Goal: Task Accomplishment & Management: Use online tool/utility

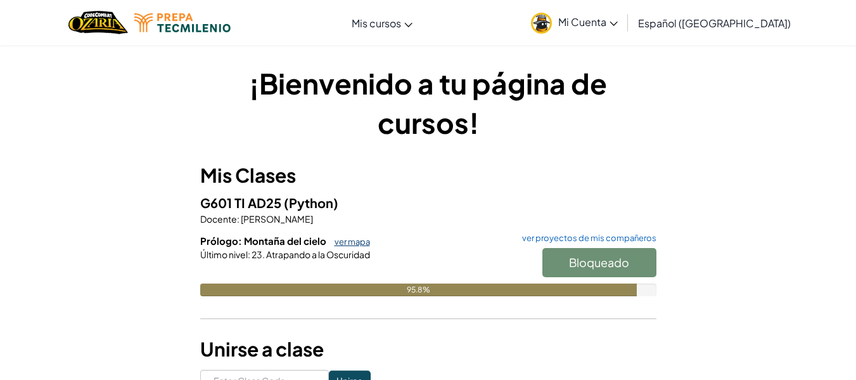
click at [345, 245] on link "ver mapa" at bounding box center [349, 241] width 42 height 10
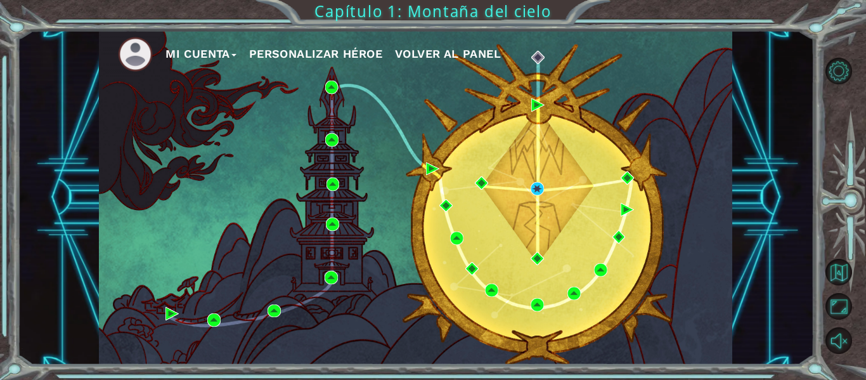
click at [537, 198] on div "Mi Cuenta Personalizar héroe Volver al panel" at bounding box center [415, 197] width 633 height 334
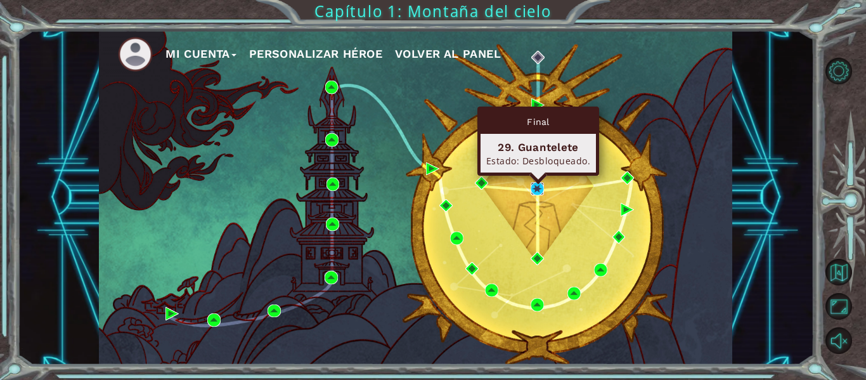
click at [537, 195] on img at bounding box center [536, 188] width 13 height 13
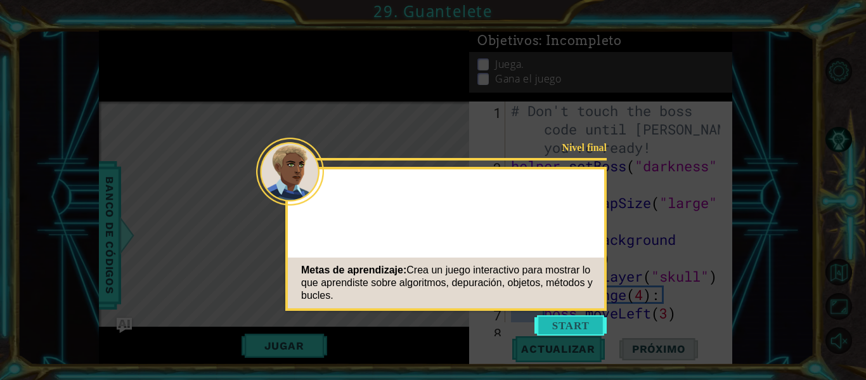
click at [552, 321] on button "Start" at bounding box center [570, 325] width 72 height 20
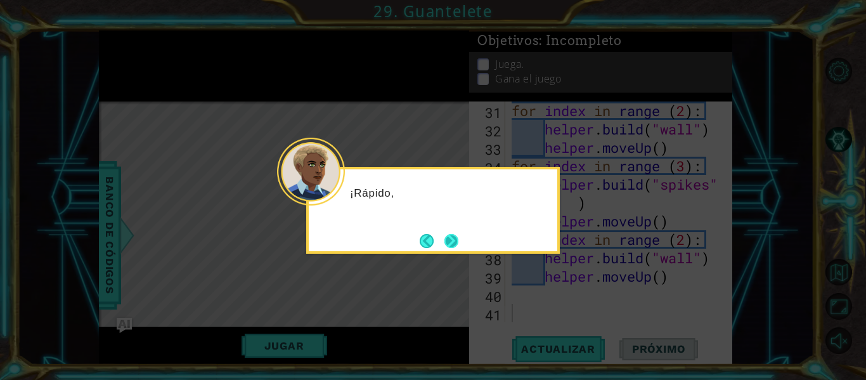
scroll to position [717, 0]
click at [454, 240] on button "Next" at bounding box center [451, 241] width 14 height 14
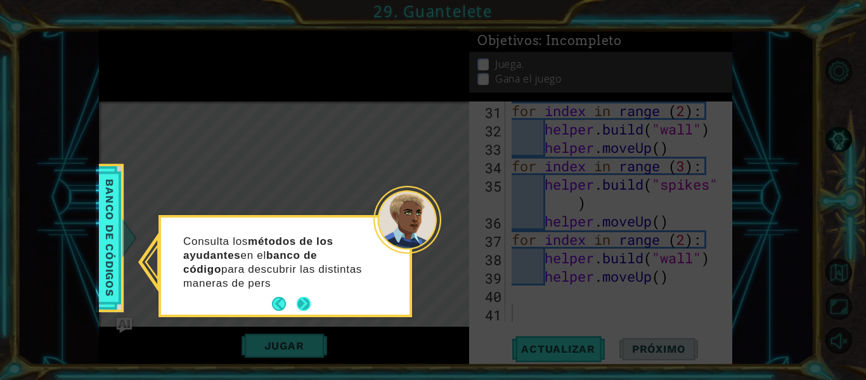
click at [311, 291] on div "Consulta los métodos de los ayudantes en el banco de código para descubrir las …" at bounding box center [285, 268] width 248 height 92
click at [303, 299] on button "Next" at bounding box center [304, 304] width 14 height 14
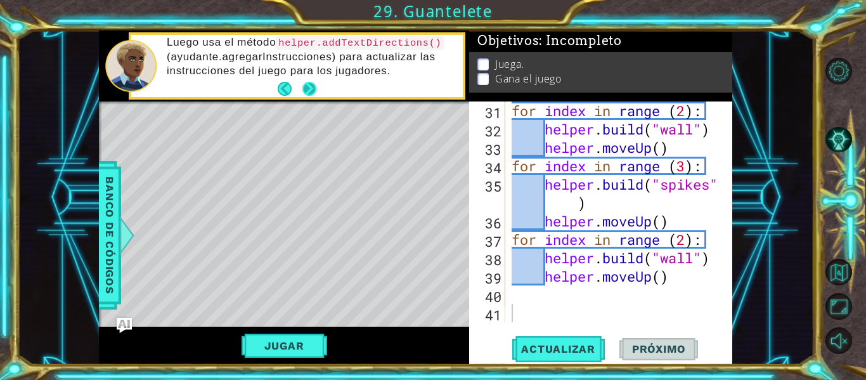
click at [314, 86] on button "Next" at bounding box center [309, 89] width 14 height 14
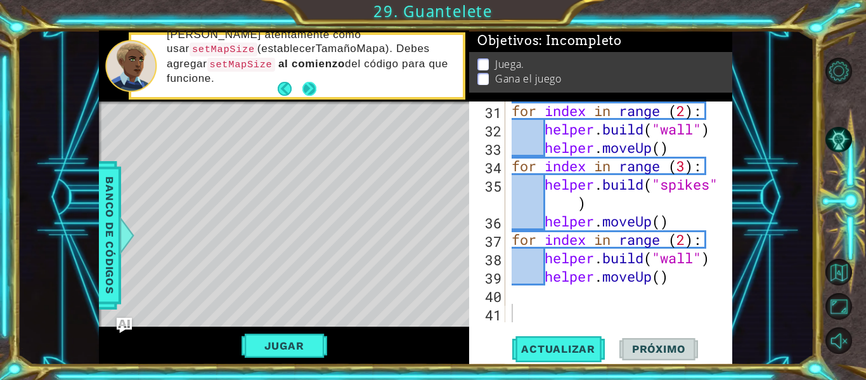
click at [316, 93] on button "Next" at bounding box center [309, 89] width 14 height 14
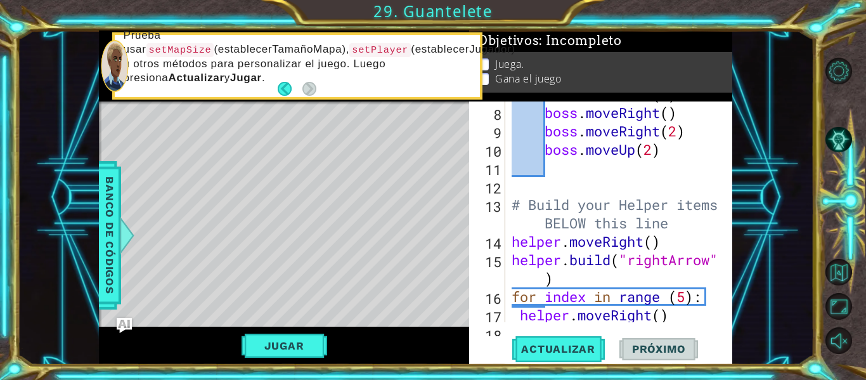
scroll to position [219, 0]
click at [300, 340] on button "Jugar" at bounding box center [284, 345] width 86 height 24
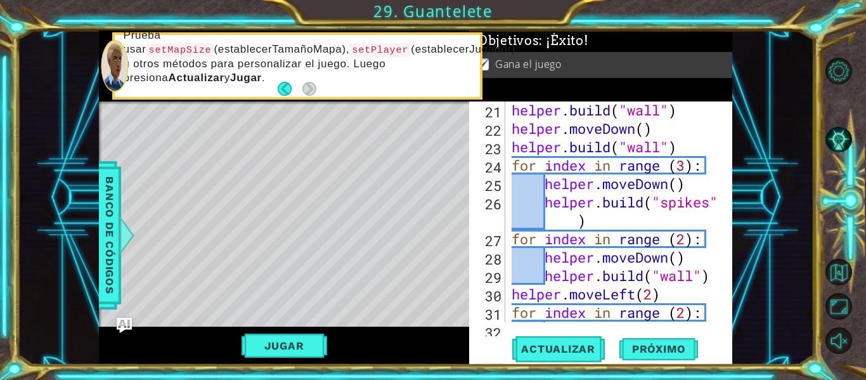
scroll to position [499, 0]
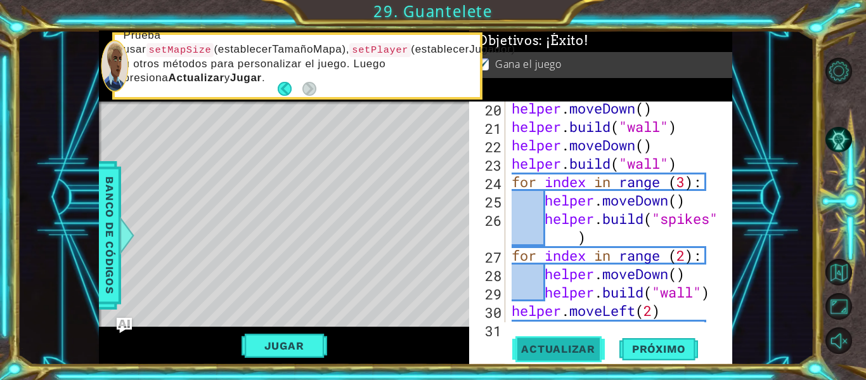
click at [546, 349] on span "Actualizar" at bounding box center [558, 348] width 100 height 13
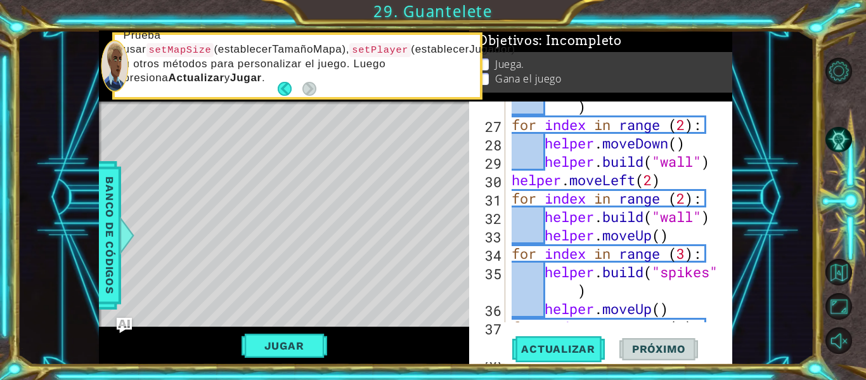
scroll to position [717, 0]
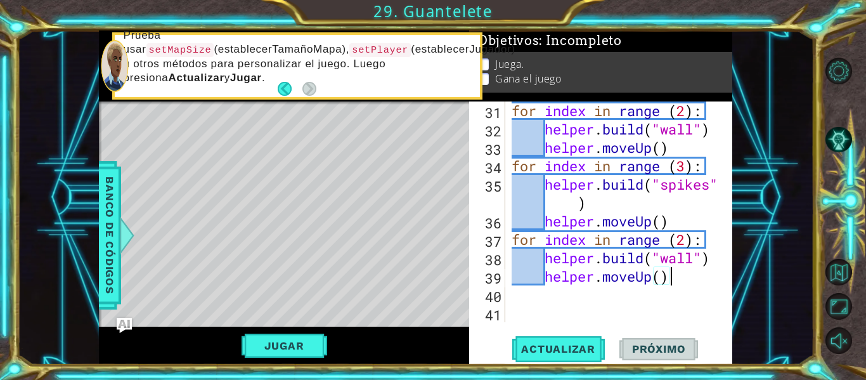
click at [705, 281] on div "for index in range ( 2 ) : helper . build ( "wall" ) helper . moveUp ( ) for in…" at bounding box center [617, 229] width 217 height 257
type textarea "helper.moveUp()"
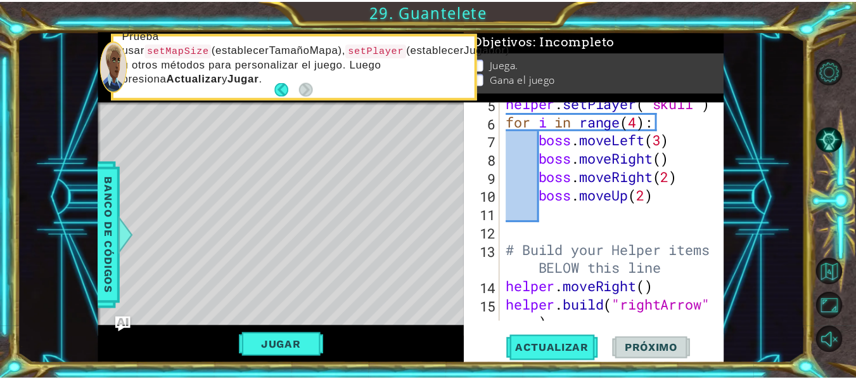
scroll to position [0, 0]
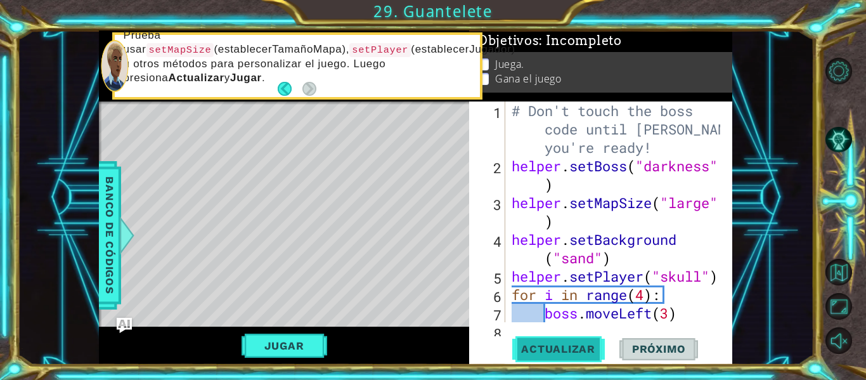
click at [549, 355] on span "Actualizar" at bounding box center [558, 348] width 100 height 13
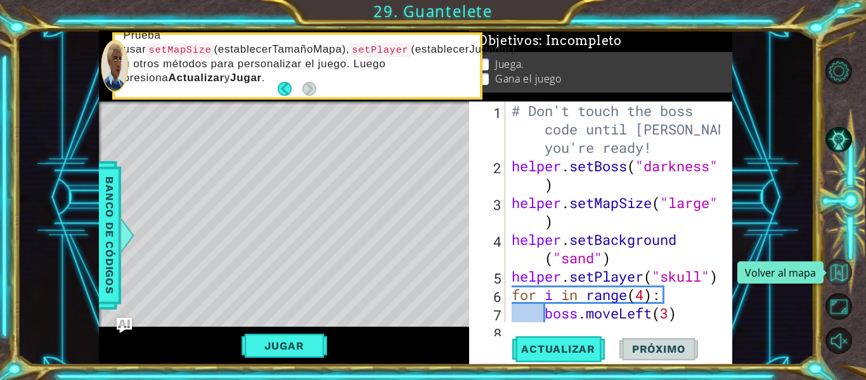
click at [841, 280] on button "Volver al mapa" at bounding box center [838, 272] width 27 height 27
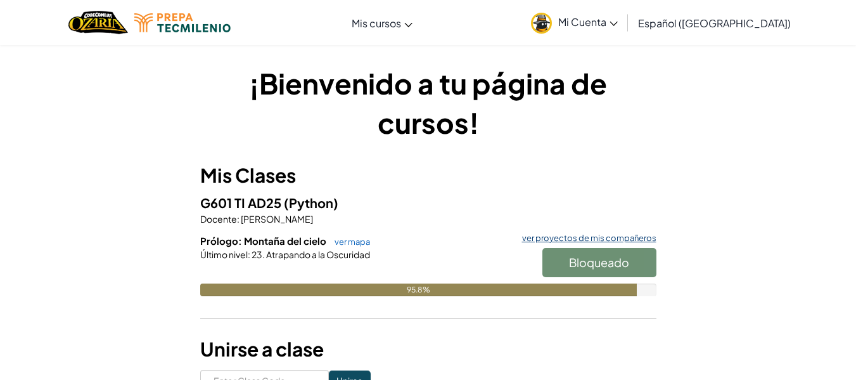
click at [552, 238] on link "ver proyectos de mis compañeros" at bounding box center [586, 238] width 141 height 8
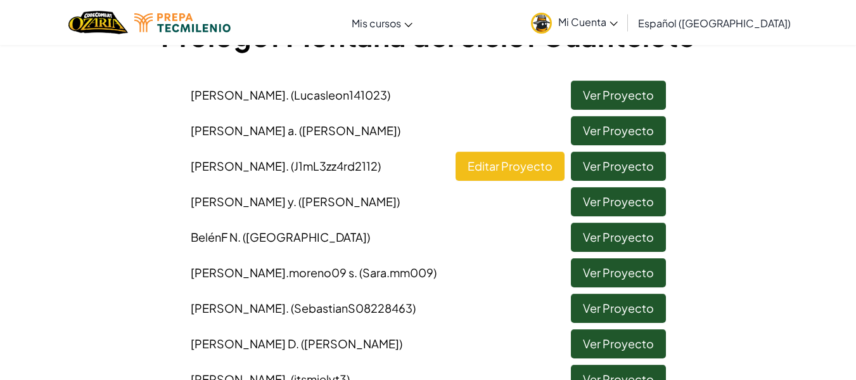
scroll to position [164, 0]
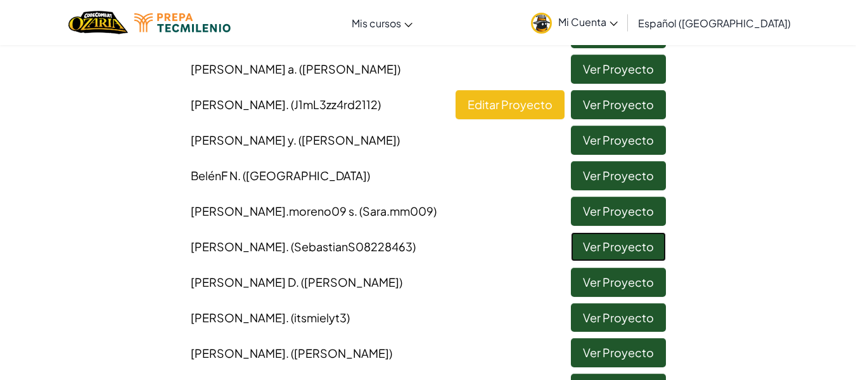
click at [604, 240] on link "Ver Proyecto" at bounding box center [618, 246] width 95 height 29
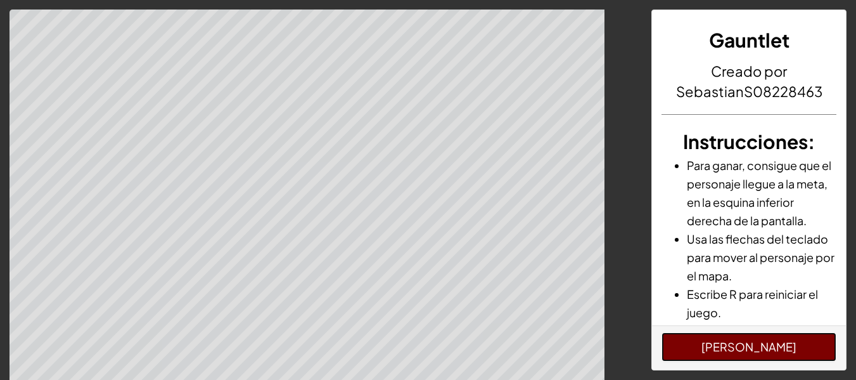
click at [762, 342] on button "[PERSON_NAME]" at bounding box center [749, 346] width 175 height 29
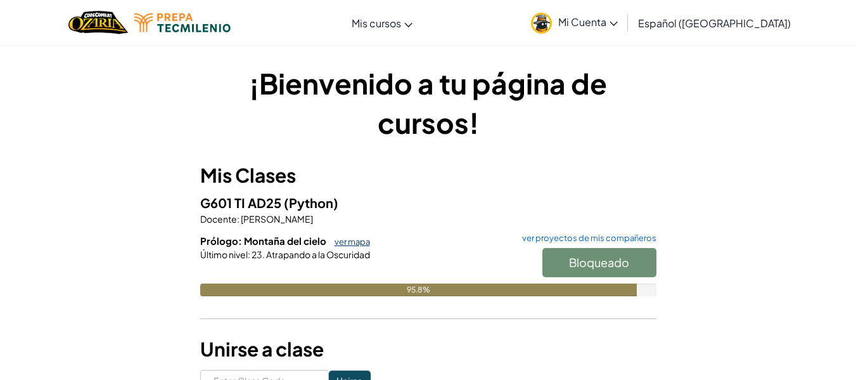
click at [352, 242] on link "ver mapa" at bounding box center [349, 241] width 42 height 10
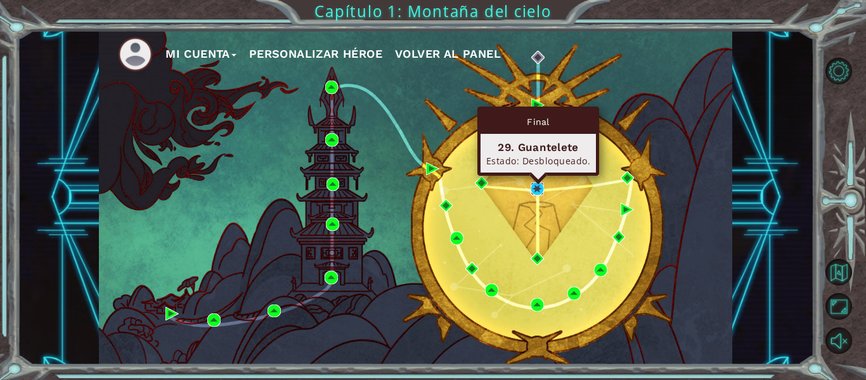
click at [533, 190] on img at bounding box center [536, 188] width 13 height 13
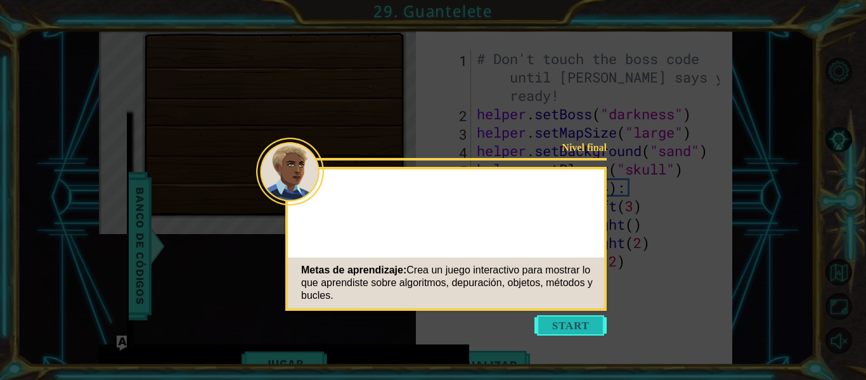
click at [574, 321] on button "Start" at bounding box center [570, 325] width 72 height 20
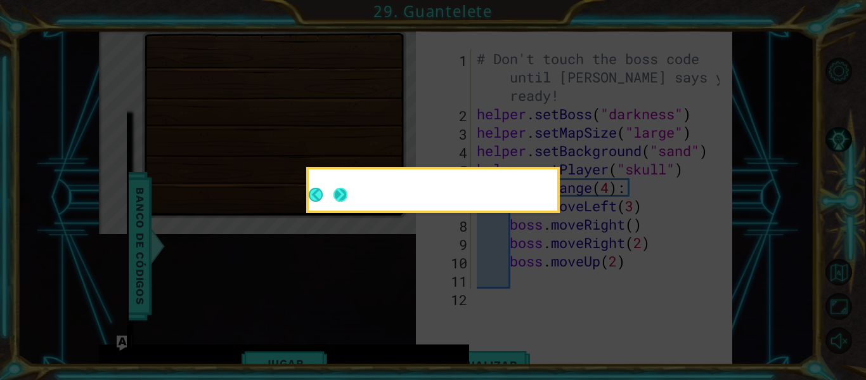
click at [342, 195] on button "Next" at bounding box center [340, 195] width 14 height 14
click at [345, 195] on button "Next" at bounding box center [340, 195] width 14 height 14
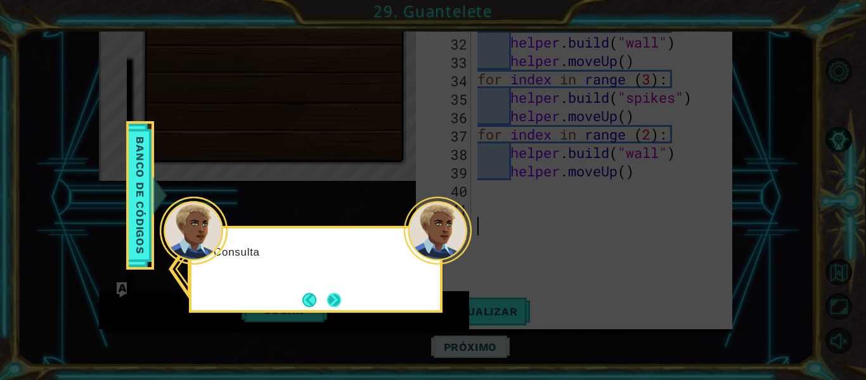
scroll to position [588, 0]
click at [330, 295] on button "Next" at bounding box center [334, 300] width 14 height 14
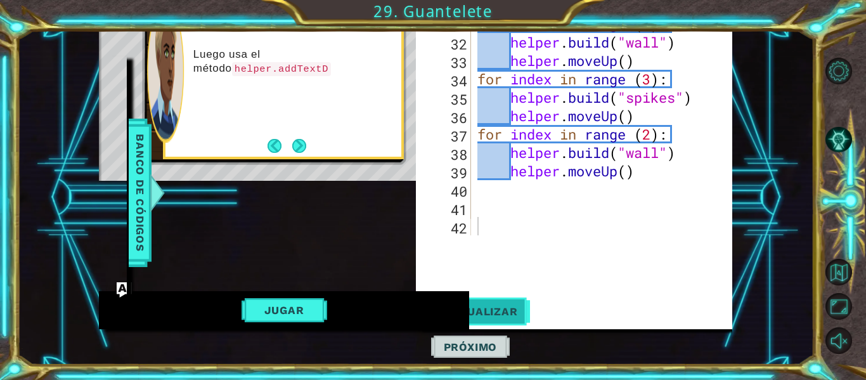
click at [487, 313] on span "Actualizar" at bounding box center [481, 311] width 100 height 13
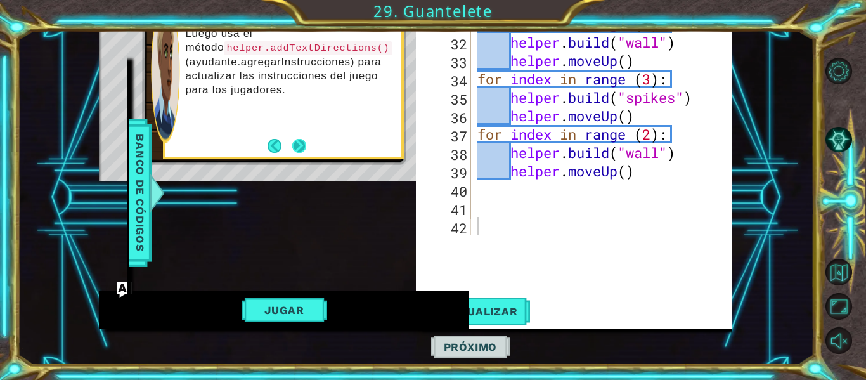
click at [293, 143] on button "Next" at bounding box center [299, 146] width 14 height 14
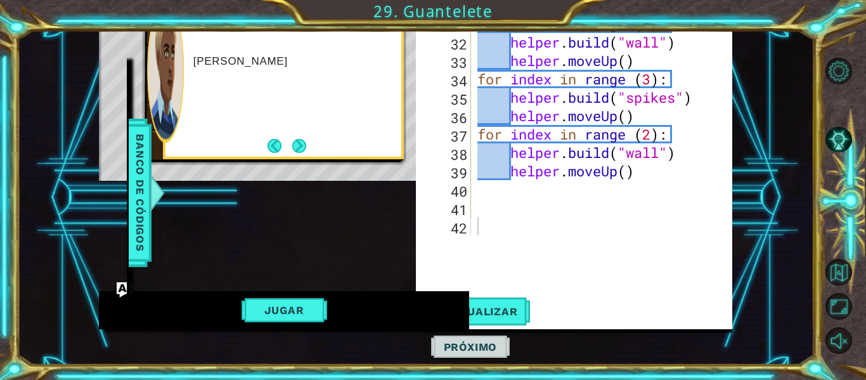
click at [293, 143] on button "Next" at bounding box center [299, 146] width 14 height 14
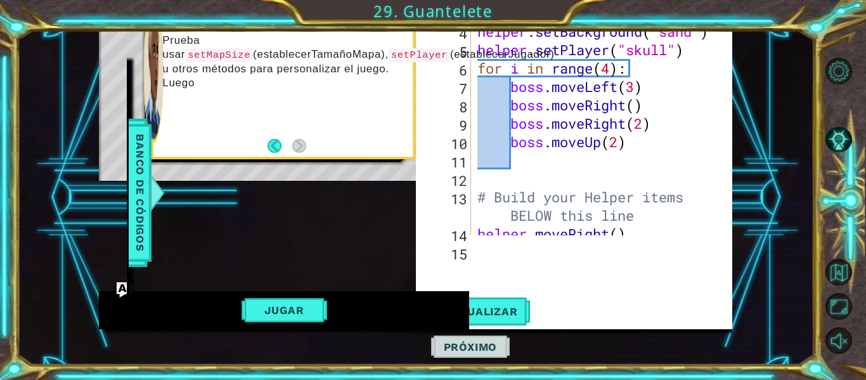
scroll to position [55, 0]
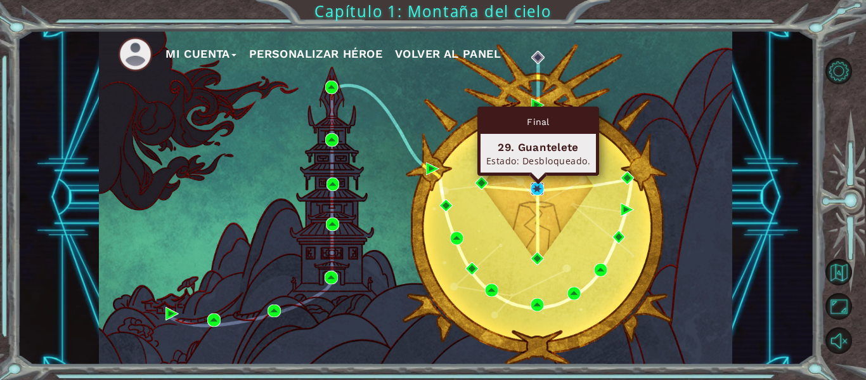
click at [538, 187] on img at bounding box center [536, 188] width 13 height 13
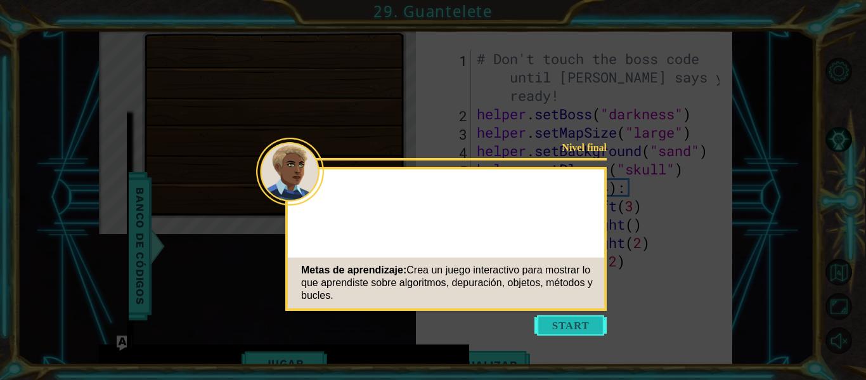
click at [537, 325] on button "Start" at bounding box center [570, 325] width 72 height 20
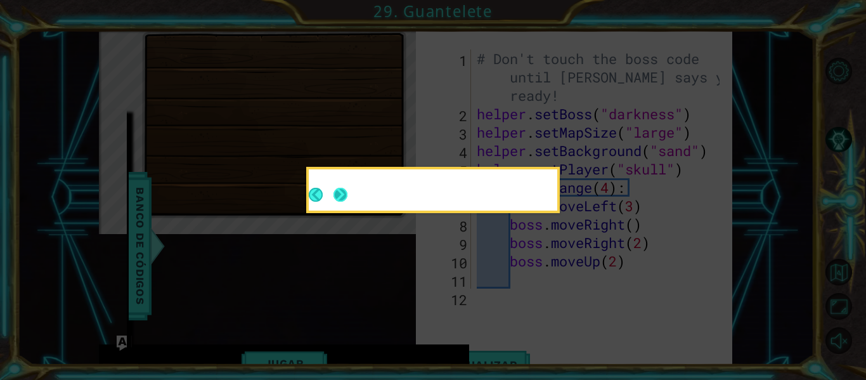
click at [343, 200] on button "Next" at bounding box center [340, 195] width 14 height 14
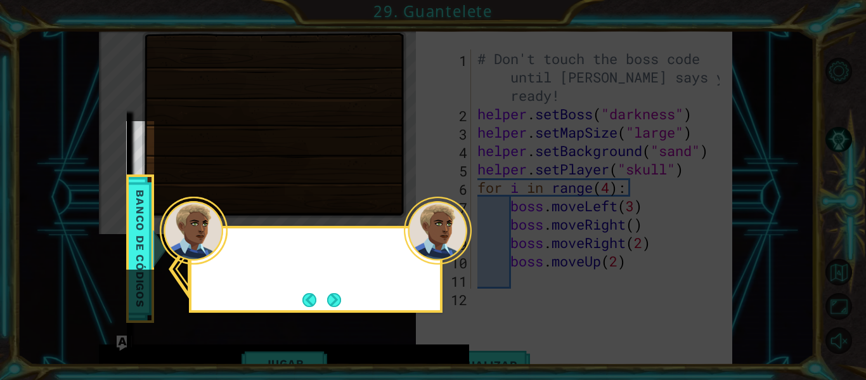
click at [225, 247] on div at bounding box center [194, 230] width 68 height 68
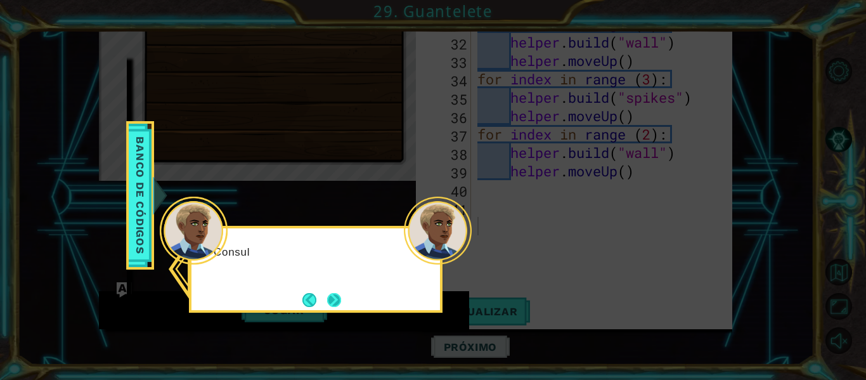
scroll to position [588, 0]
click at [331, 299] on button "Next" at bounding box center [334, 300] width 14 height 14
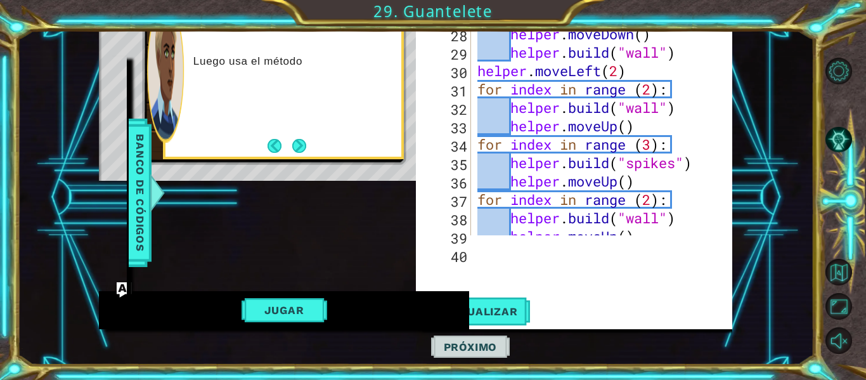
scroll to position [518, 0]
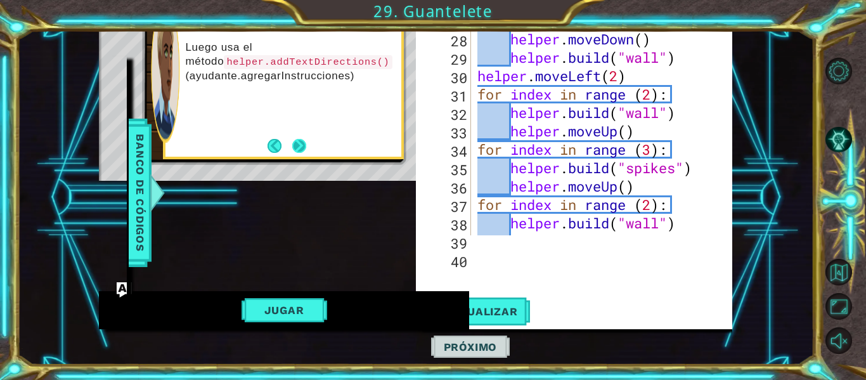
click at [292, 141] on button "Next" at bounding box center [299, 146] width 14 height 14
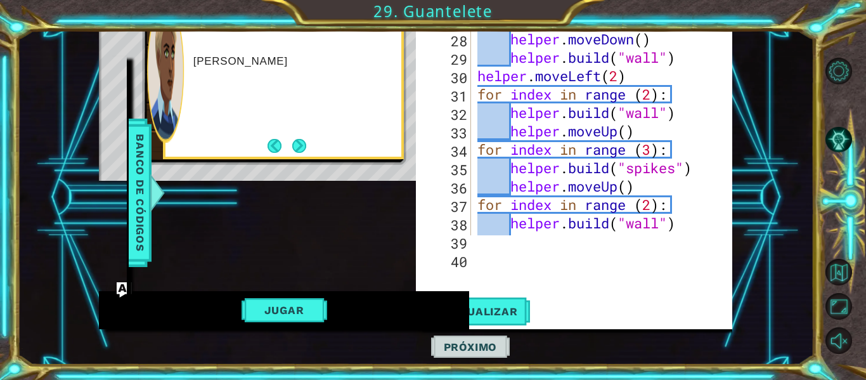
click at [292, 141] on button "Next" at bounding box center [299, 146] width 14 height 14
click at [292, 141] on button "Back" at bounding box center [279, 146] width 25 height 14
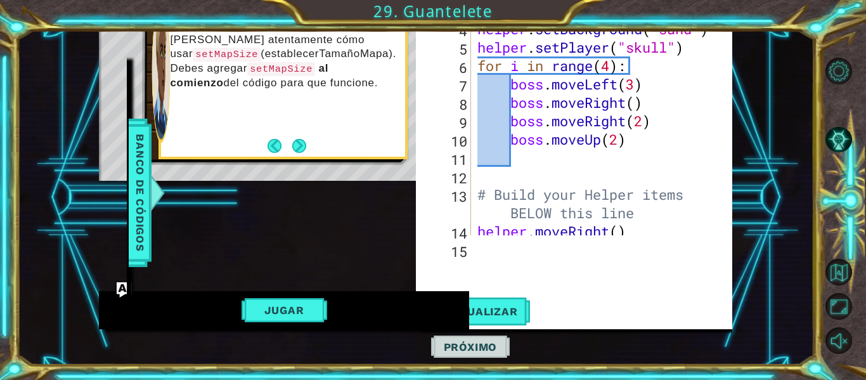
scroll to position [0, 0]
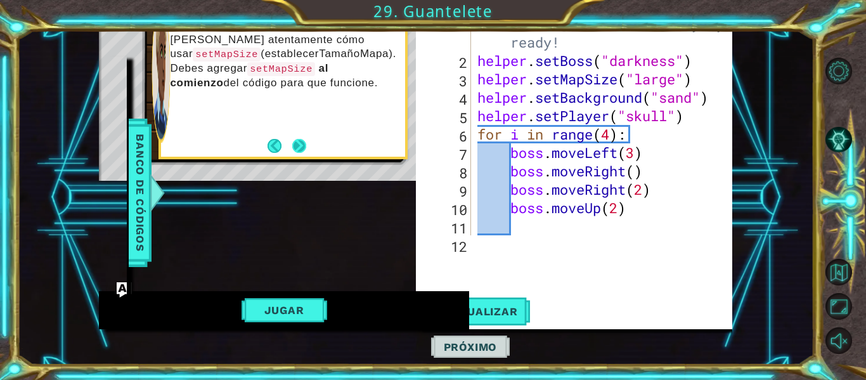
click at [306, 148] on button "Next" at bounding box center [299, 146] width 14 height 14
